Goal: Task Accomplishment & Management: Manage account settings

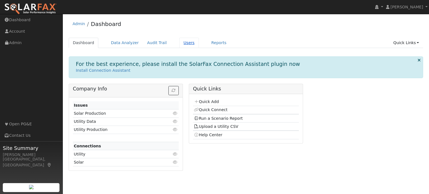
click at [179, 42] on link "Users" at bounding box center [189, 43] width 20 height 10
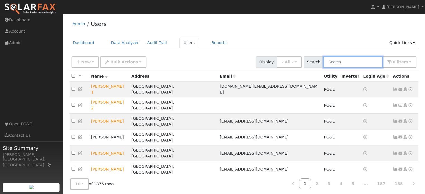
click at [348, 62] on input "text" at bounding box center [352, 61] width 59 height 11
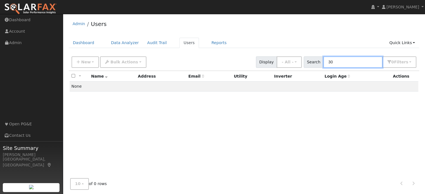
type input "3"
